Goal: Task Accomplishment & Management: Manage account settings

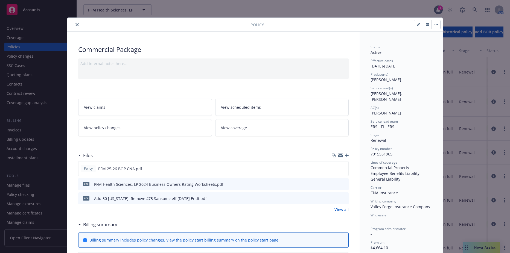
scroll to position [16, 0]
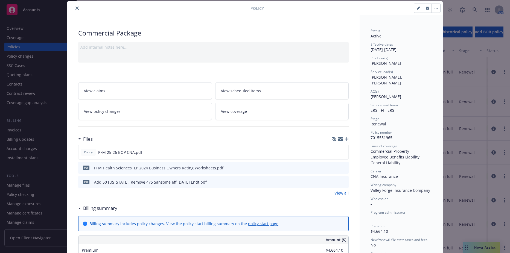
click at [77, 9] on button "close" at bounding box center [77, 8] width 7 height 7
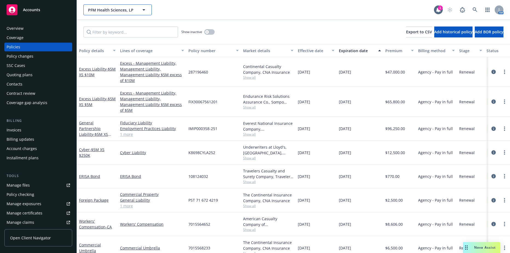
click at [99, 10] on span "PFM Health Sciences, LP" at bounding box center [111, 10] width 47 height 6
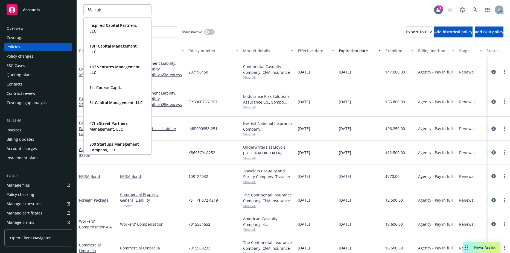
type input "10h"
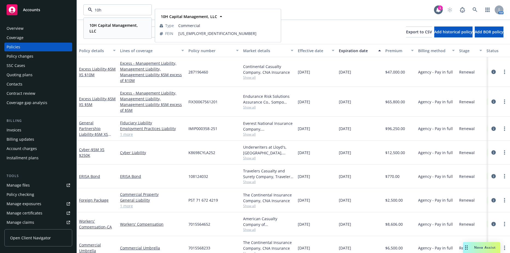
click at [102, 25] on strong "10H Capital Management, LLC" at bounding box center [113, 28] width 48 height 11
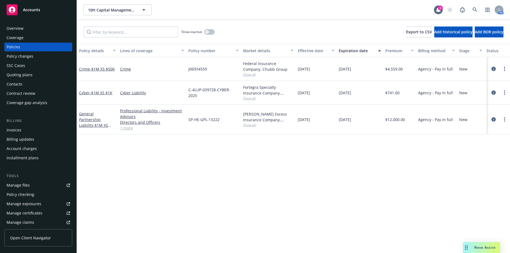
click at [31, 128] on div "Invoices" at bounding box center [38, 130] width 63 height 9
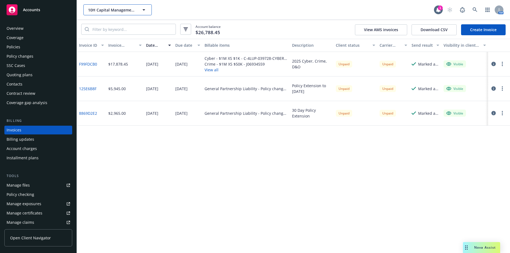
click at [116, 14] on button "10H Capital Management, LLC" at bounding box center [117, 9] width 68 height 11
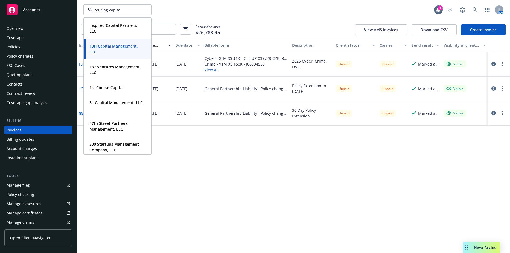
type input "touring capital"
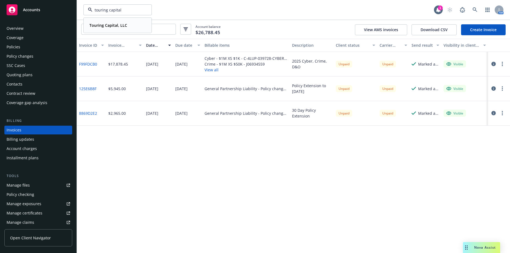
click at [118, 24] on strong "Touring Capital, LLC" at bounding box center [108, 25] width 38 height 5
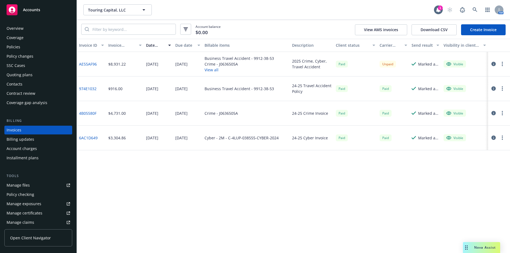
click at [44, 46] on div "Policies" at bounding box center [38, 47] width 63 height 9
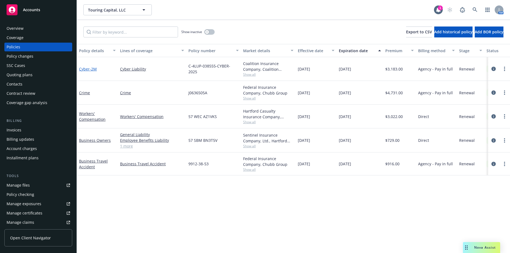
click at [94, 69] on span "- 2M" at bounding box center [93, 68] width 7 height 5
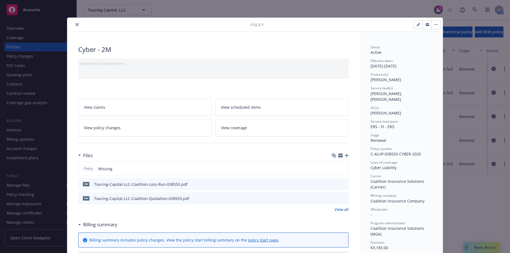
click at [387, 151] on span "C-4LUP-038555-CYBER-2025" at bounding box center [395, 153] width 51 height 5
copy span "C-4LUP-038555-CYBER-2025"
click at [413, 80] on div "Producer(s) [PERSON_NAME]" at bounding box center [400, 77] width 61 height 10
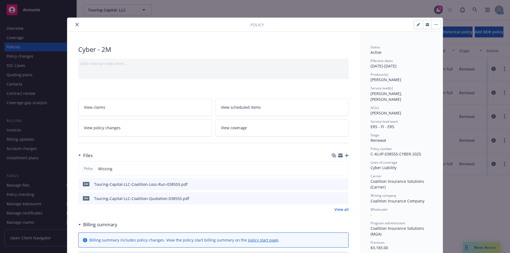
click at [426, 26] on icon "button" at bounding box center [427, 25] width 3 height 2
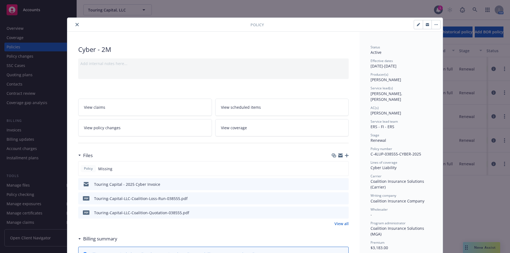
click at [75, 23] on icon "close" at bounding box center [76, 24] width 3 height 3
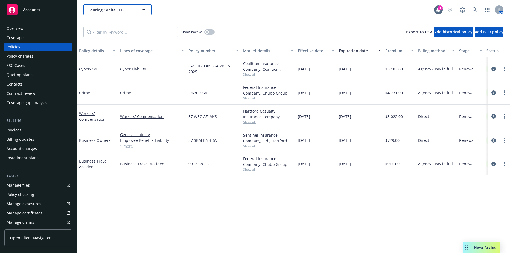
click at [118, 13] on button "Touring Capital, LLC" at bounding box center [117, 9] width 68 height 11
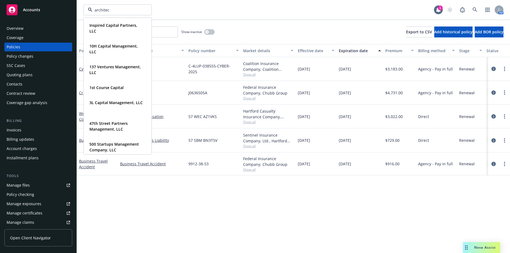
type input "architect"
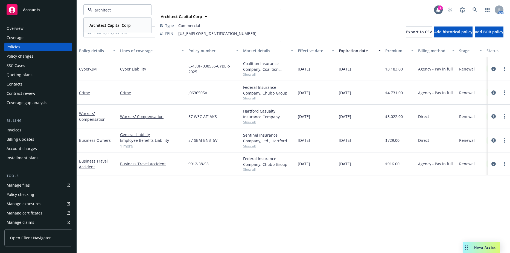
click at [109, 25] on strong "Architect Capital Corp" at bounding box center [109, 25] width 41 height 5
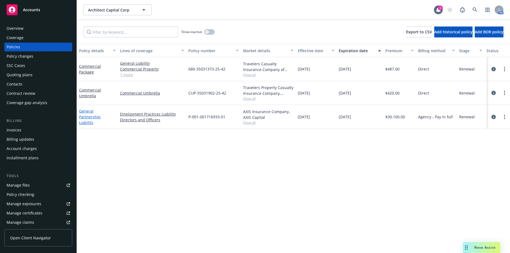
click at [89, 114] on link "General Partnership Liability" at bounding box center [90, 117] width 22 height 17
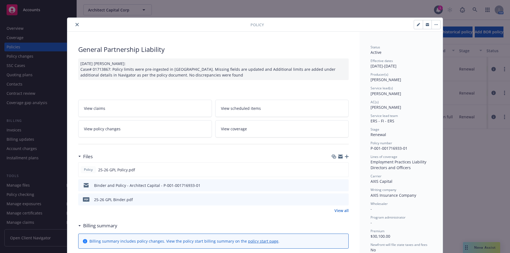
click at [417, 24] on icon "button" at bounding box center [418, 24] width 3 height 3
select select "RENEWAL"
select select "12"
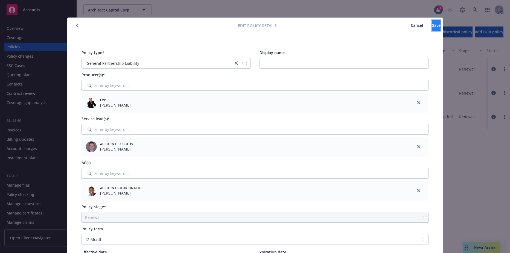
click at [432, 25] on span "Save" at bounding box center [436, 25] width 8 height 5
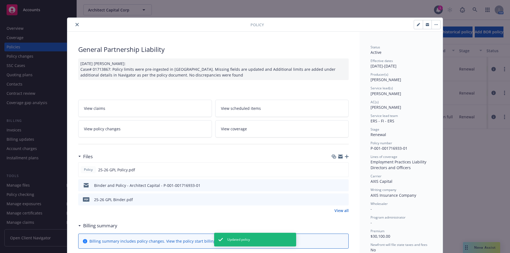
click at [75, 27] on button "close" at bounding box center [77, 24] width 7 height 7
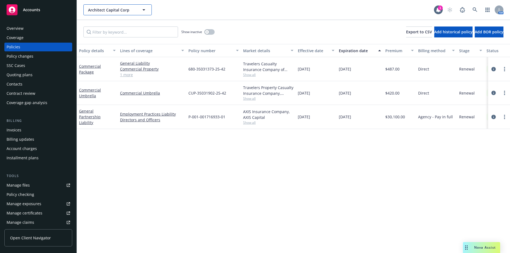
click at [120, 10] on span "Architect Capital Corp" at bounding box center [111, 10] width 47 height 6
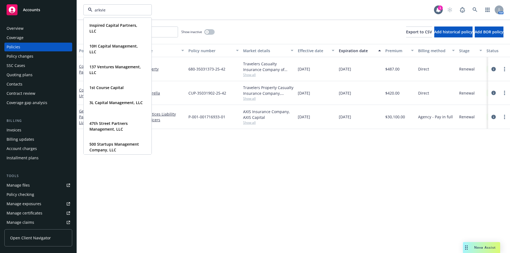
type input "arkview"
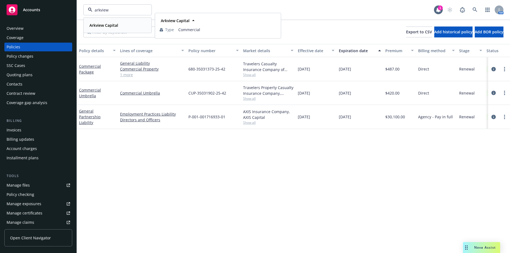
click at [117, 24] on strong "Arkview Capital" at bounding box center [103, 25] width 29 height 5
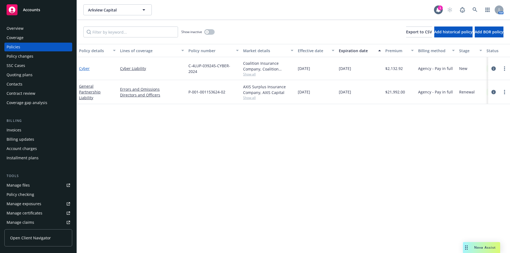
click at [83, 69] on link "Cyber" at bounding box center [84, 68] width 11 height 5
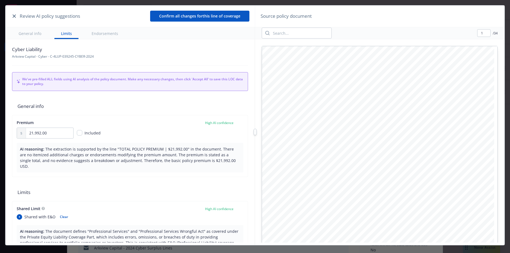
click at [13, 17] on icon "button" at bounding box center [14, 15] width 3 height 3
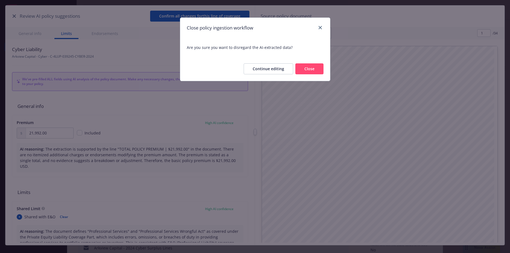
click at [311, 65] on button "Close" at bounding box center [309, 68] width 28 height 11
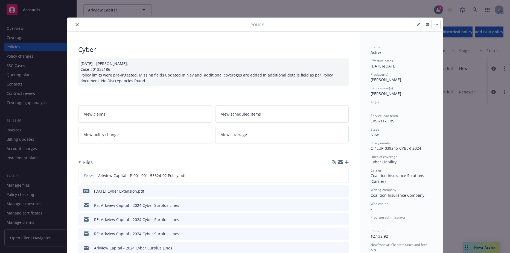
click at [414, 25] on button "button" at bounding box center [418, 24] width 9 height 9
select select "NEW"
select select "other"
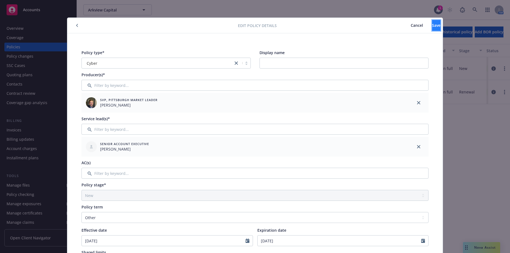
click at [432, 25] on span "Save" at bounding box center [436, 25] width 8 height 5
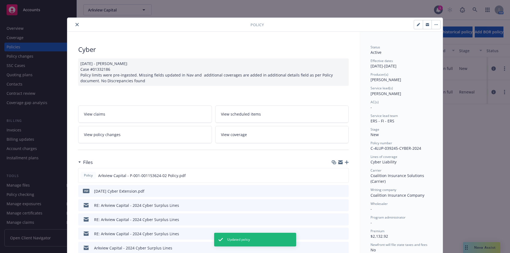
click at [268, 129] on link "View coverage" at bounding box center [282, 134] width 134 height 17
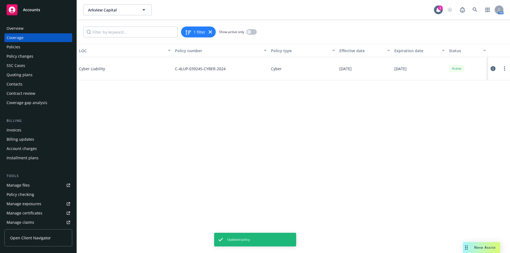
click at [492, 69] on icon at bounding box center [493, 68] width 5 height 5
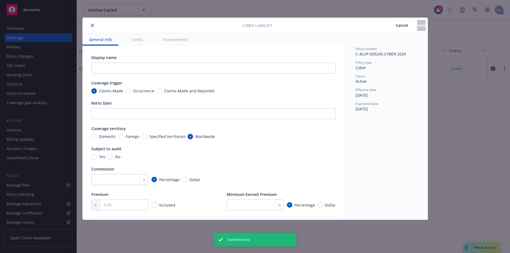
click at [143, 37] on button "Limits" at bounding box center [137, 39] width 24 height 12
click at [86, 26] on div at bounding box center [164, 25] width 158 height 7
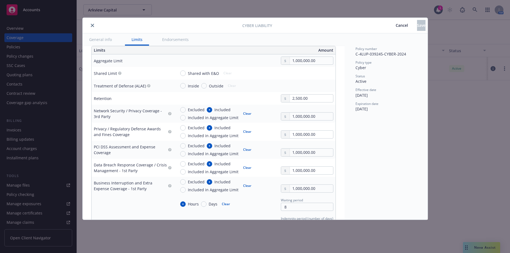
type textarea "x"
click at [91, 25] on icon "close" at bounding box center [92, 25] width 3 height 3
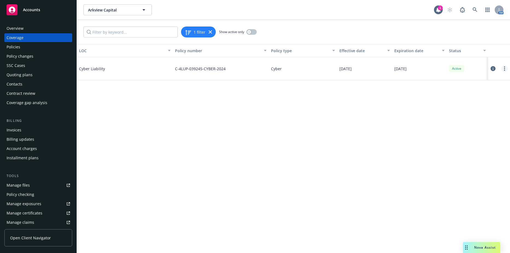
click at [505, 69] on link "more" at bounding box center [504, 68] width 7 height 7
click at [464, 67] on div "Active" at bounding box center [456, 68] width 15 height 7
click at [42, 47] on div "Policies" at bounding box center [38, 47] width 63 height 9
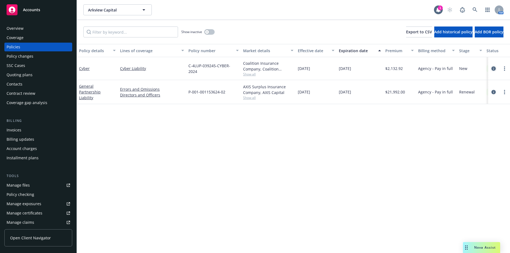
click at [492, 68] on icon "circleInformation" at bounding box center [493, 68] width 4 height 4
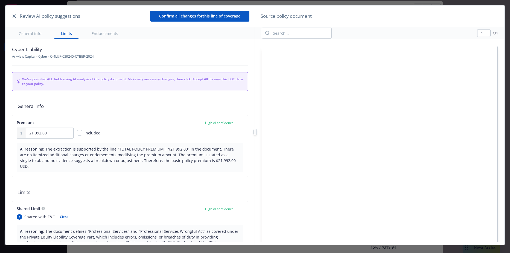
scroll to position [247, 0]
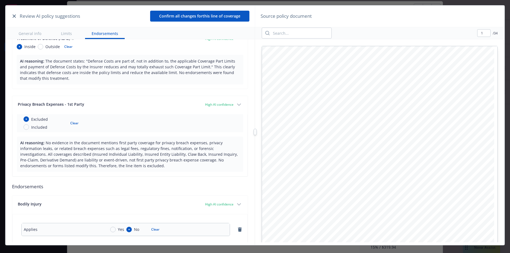
click at [31, 28] on button "General info" at bounding box center [30, 33] width 36 height 12
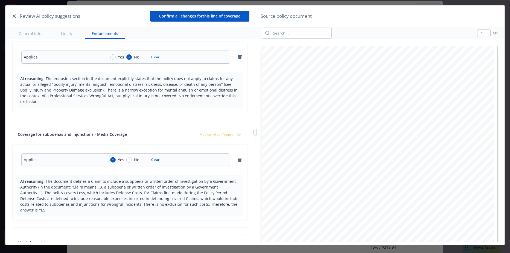
click at [30, 32] on button "General info" at bounding box center [30, 33] width 36 height 12
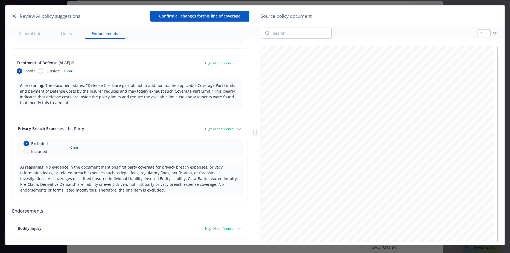
scroll to position [605, 0]
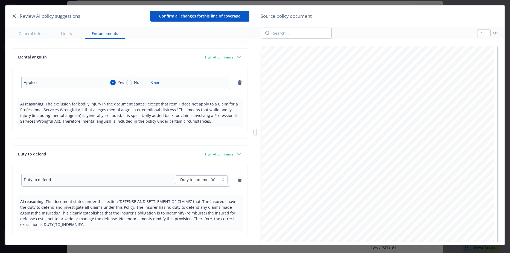
drag, startPoint x: 18, startPoint y: 17, endPoint x: 14, endPoint y: 16, distance: 3.6
click at [18, 17] on div "Review AI policy suggestions" at bounding box center [45, 16] width 69 height 7
click at [11, 15] on button "button" at bounding box center [14, 16] width 7 height 7
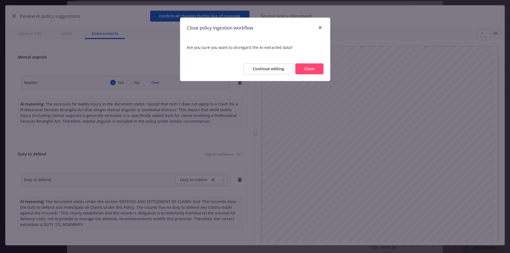
drag, startPoint x: 305, startPoint y: 69, endPoint x: 309, endPoint y: 33, distance: 36.6
click at [309, 33] on div "Close policy ingestion workflow Are you sure you want to disregard the AI-extra…" at bounding box center [255, 49] width 150 height 64
click at [321, 28] on icon "close" at bounding box center [320, 27] width 3 height 3
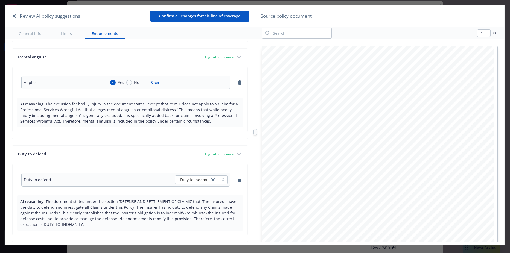
click at [215, 22] on button "Confirm all changes for this line of coverage" at bounding box center [199, 16] width 99 height 11
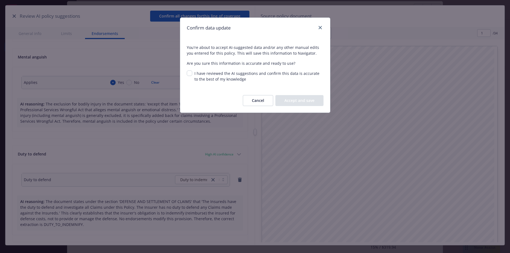
click at [216, 14] on div "Confirm data update You're about to accept AI-suggested data and/or any other m…" at bounding box center [255, 126] width 510 height 253
click at [191, 71] on input "I have reviewed the AI suggestions and confirm this data is accurate to the bes…" at bounding box center [189, 73] width 5 height 5
checkbox input "true"
drag, startPoint x: 283, startPoint y: 102, endPoint x: 283, endPoint y: 97, distance: 4.7
click at [283, 97] on button "Accept and save" at bounding box center [299, 100] width 48 height 11
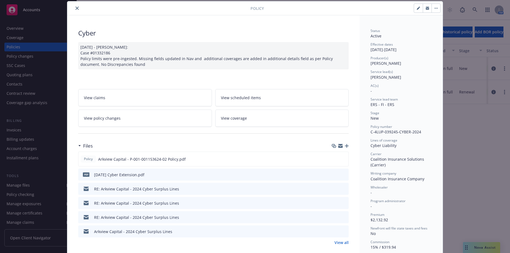
click at [417, 9] on icon "button" at bounding box center [418, 8] width 3 height 3
select select "NEW"
select select "other"
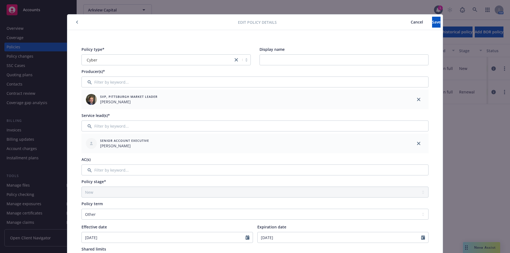
scroll to position [0, 0]
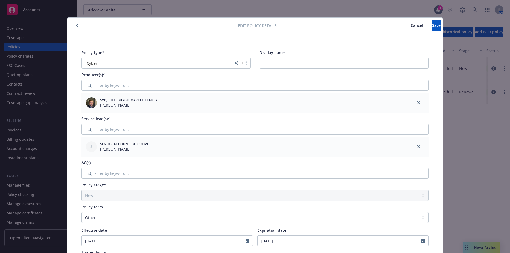
click at [411, 26] on span "Cancel" at bounding box center [417, 25] width 12 height 5
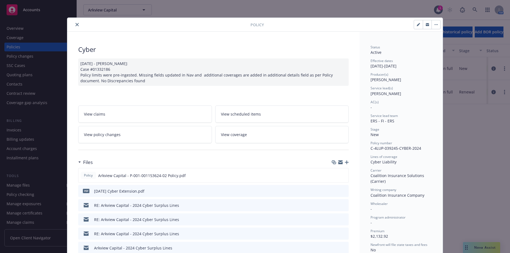
click at [188, 140] on link "View policy changes" at bounding box center [145, 134] width 134 height 17
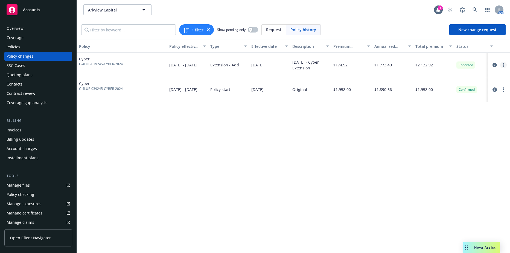
click at [506, 65] on link "more" at bounding box center [503, 65] width 7 height 7
click at [437, 110] on link "Edit billing info" at bounding box center [460, 109] width 94 height 11
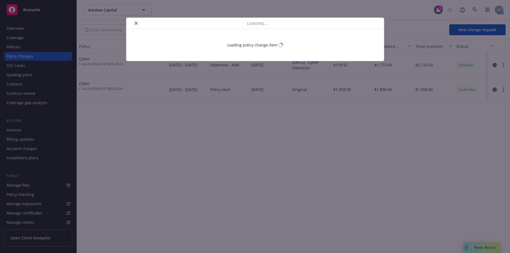
select select "NJ"
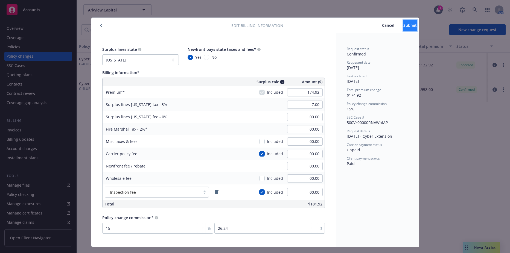
click at [405, 24] on span "Submit" at bounding box center [409, 25] width 13 height 5
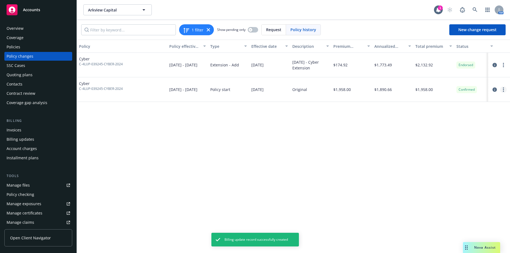
click at [502, 91] on link "more" at bounding box center [503, 89] width 7 height 7
click at [432, 138] on link "Edit billing info" at bounding box center [460, 133] width 94 height 11
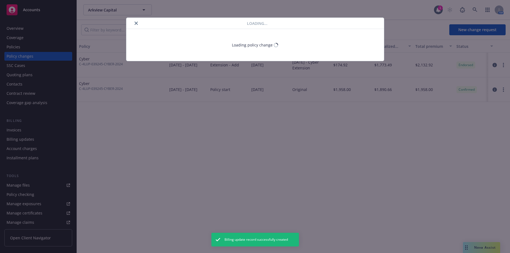
select select "NJ"
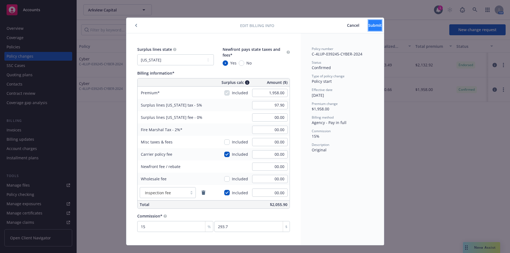
click at [368, 28] on button "Submit" at bounding box center [374, 25] width 13 height 11
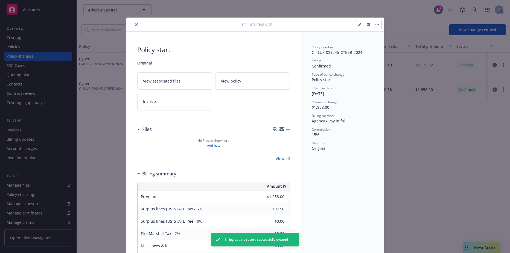
click at [135, 25] on icon "close" at bounding box center [136, 24] width 3 height 3
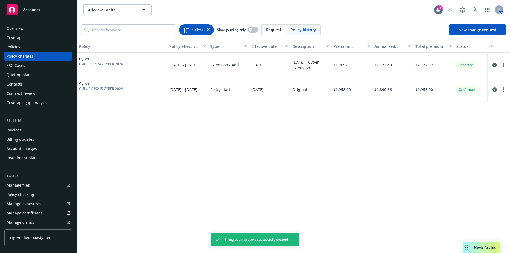
click at [207, 31] on icon at bounding box center [208, 29] width 3 height 3
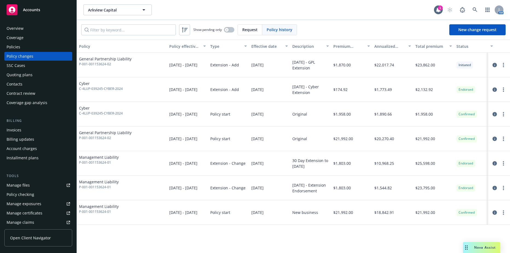
click at [41, 44] on div "Policies" at bounding box center [38, 47] width 63 height 9
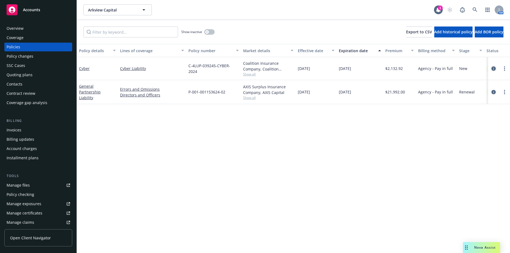
click at [495, 69] on icon "circleInformation" at bounding box center [493, 68] width 4 height 4
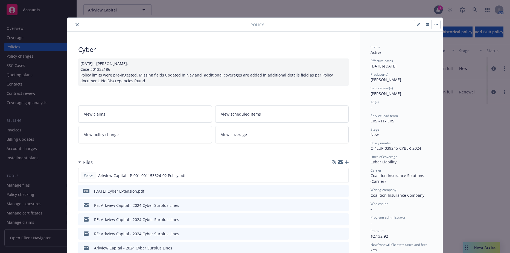
click at [76, 24] on icon "close" at bounding box center [76, 24] width 3 height 3
click at [104, 10] on span "Arkview Capital" at bounding box center [111, 10] width 47 height 6
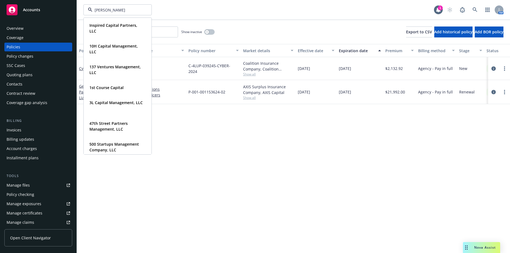
type input "bevc"
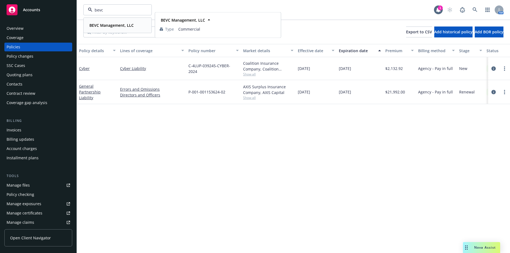
click at [92, 24] on strong "BEVC Management, LLC" at bounding box center [111, 25] width 44 height 5
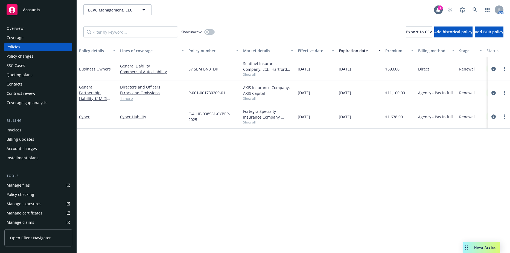
click at [21, 128] on div "Invoices" at bounding box center [38, 130] width 63 height 9
